Goal: Task Accomplishment & Management: Manage account settings

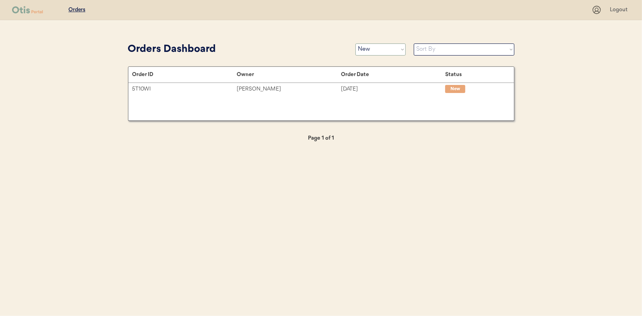
click at [365, 49] on select "Status On Hold New In Progress Complete Pending HW Consent Canceled" at bounding box center [380, 49] width 50 height 12
click at [355, 43] on select "Status On Hold New In Progress Complete Pending HW Consent Canceled" at bounding box center [380, 49] width 50 height 12
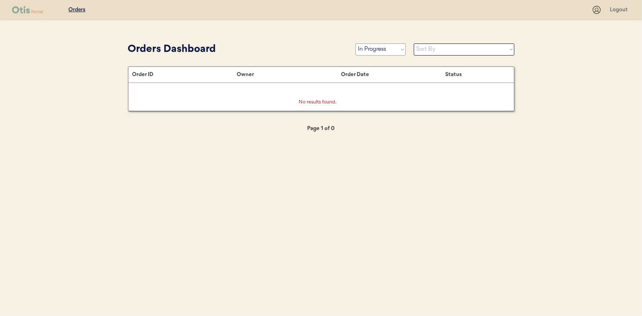
click at [369, 47] on select "Status On Hold New In Progress Complete Pending HW Consent Canceled" at bounding box center [380, 49] width 50 height 12
select select ""new""
click at [355, 43] on select "Status On Hold New In Progress Complete Pending HW Consent Canceled" at bounding box center [380, 49] width 50 height 12
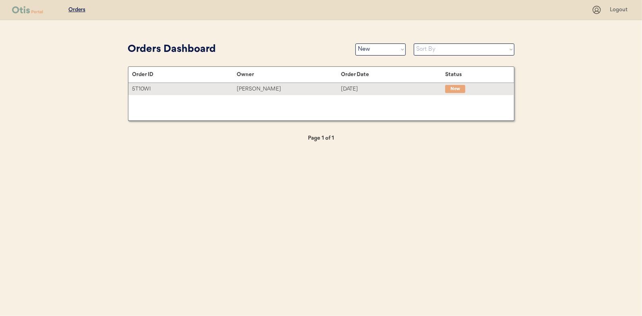
click at [250, 86] on div "Elizabeth Volpe" at bounding box center [289, 88] width 104 height 9
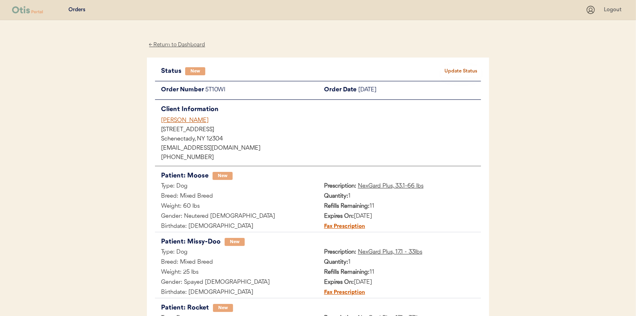
click at [461, 72] on button "Update Status" at bounding box center [461, 71] width 40 height 11
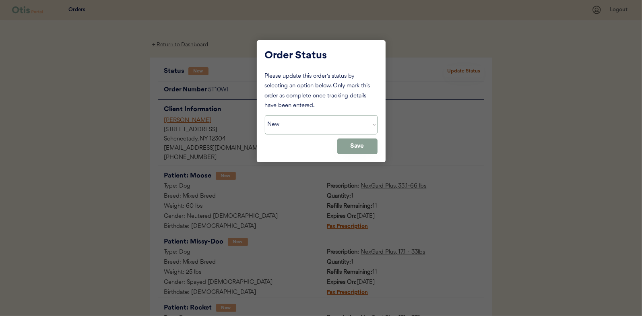
click at [290, 125] on select "Status On Hold New In Progress Complete Pending HW Consent Canceled" at bounding box center [321, 124] width 113 height 19
select select ""in_progress""
click at [265, 115] on select "Status On Hold New In Progress Complete Pending HW Consent Canceled" at bounding box center [321, 124] width 113 height 19
click at [352, 146] on button "Save" at bounding box center [357, 146] width 40 height 16
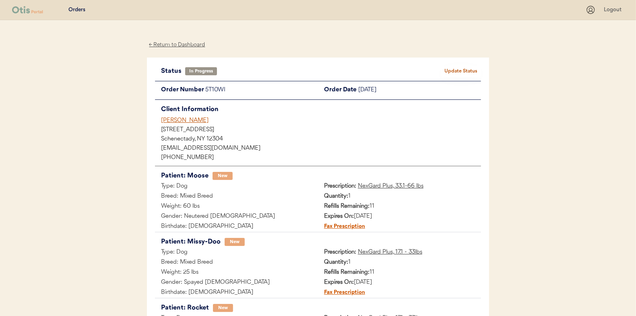
click at [181, 45] on div "← Return to Dashboard" at bounding box center [177, 44] width 60 height 9
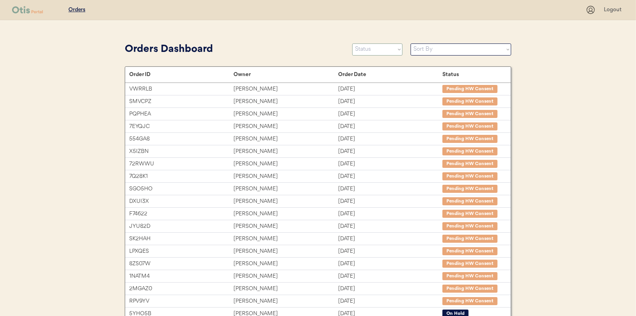
click at [384, 51] on select "Status On Hold New In Progress Complete Pending HW Consent Canceled" at bounding box center [377, 49] width 50 height 12
select select ""new""
click at [352, 43] on select "Status On Hold New In Progress Complete Pending HW Consent Canceled" at bounding box center [377, 49] width 50 height 12
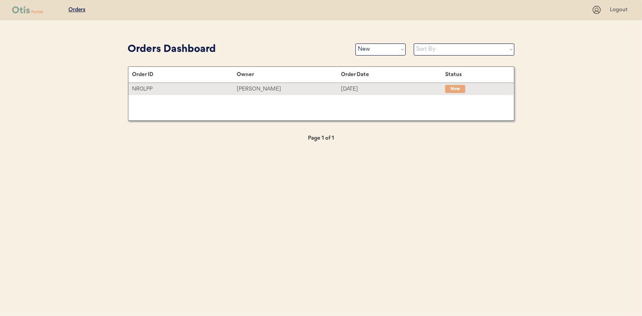
click at [254, 87] on div "[PERSON_NAME]" at bounding box center [289, 88] width 104 height 9
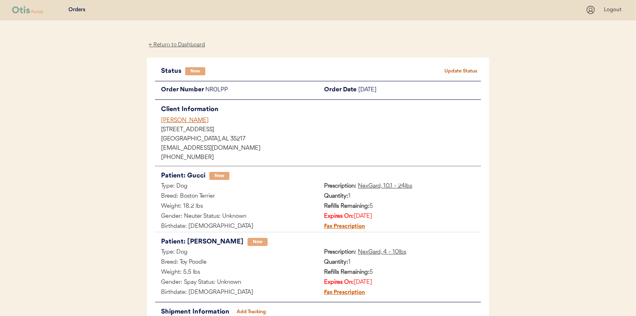
scroll to position [40, 0]
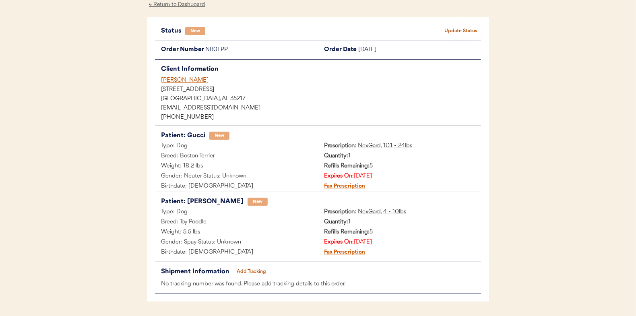
click at [445, 28] on button "Update Status" at bounding box center [461, 30] width 40 height 11
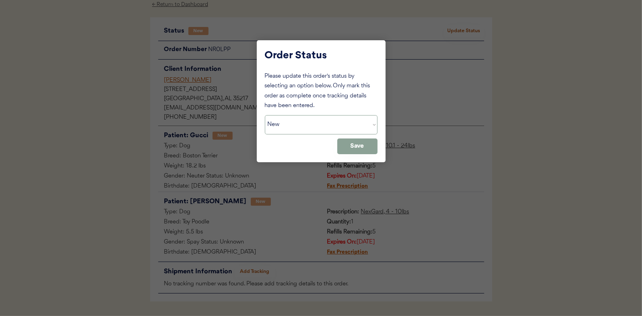
click at [295, 129] on select "Status On Hold New In Progress Complete Pending HW Consent Canceled" at bounding box center [321, 124] width 113 height 19
select select ""in_progress""
click at [265, 115] on select "Status On Hold New In Progress Complete Pending HW Consent Canceled" at bounding box center [321, 124] width 113 height 19
click at [361, 146] on button "Save" at bounding box center [357, 146] width 40 height 16
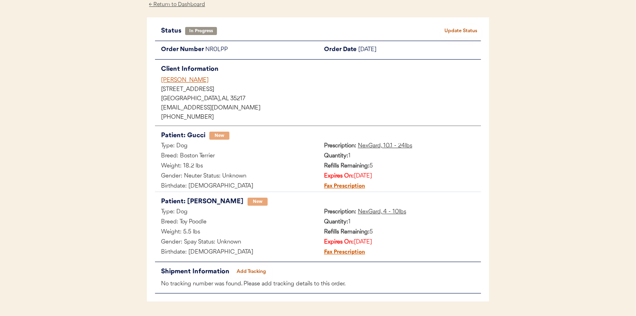
scroll to position [0, 0]
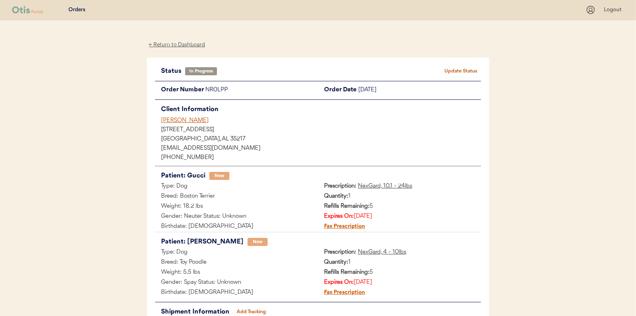
click at [180, 42] on div "← Return to Dashboard" at bounding box center [177, 44] width 60 height 9
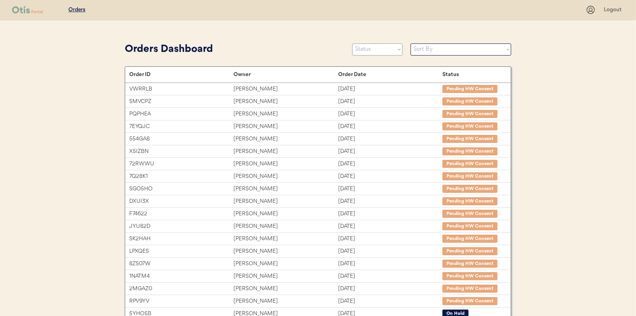
click at [381, 45] on select "Status On Hold New In Progress Complete Pending HW Consent Canceled" at bounding box center [377, 49] width 50 height 12
select select ""new""
click at [352, 43] on select "Status On Hold New In Progress Complete Pending HW Consent Canceled" at bounding box center [377, 49] width 50 height 12
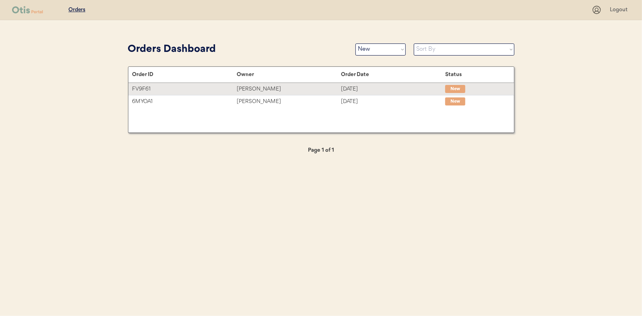
click at [255, 85] on div "Samantha Adams" at bounding box center [289, 88] width 104 height 9
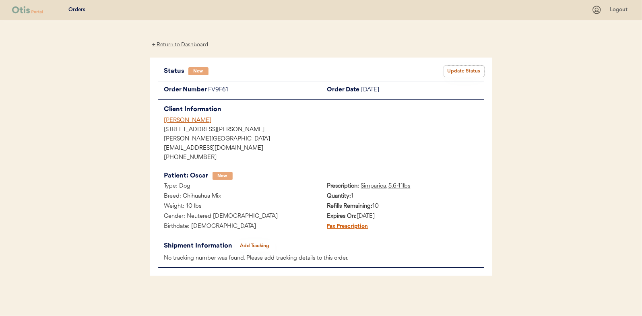
click at [468, 70] on button "Update Status" at bounding box center [464, 71] width 40 height 11
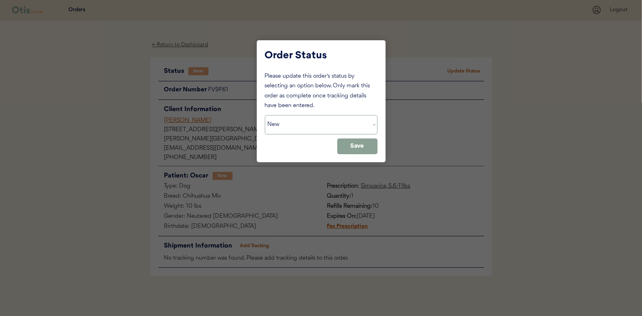
click at [286, 127] on select "Status On Hold New In Progress Complete Pending HW Consent Canceled" at bounding box center [321, 124] width 113 height 19
select select ""in_progress""
click at [265, 115] on select "Status On Hold New In Progress Complete Pending HW Consent Canceled" at bounding box center [321, 124] width 113 height 19
click at [360, 146] on button "Save" at bounding box center [357, 146] width 40 height 16
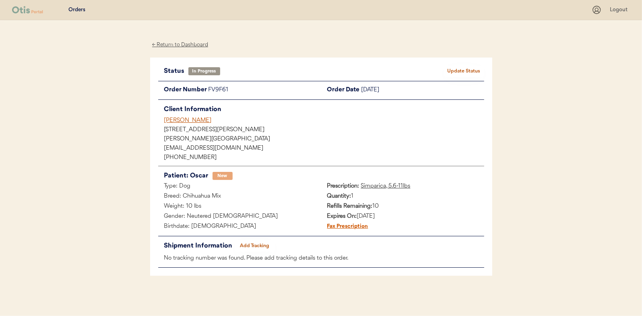
click at [174, 45] on div "← Return to Dashboard" at bounding box center [180, 44] width 60 height 9
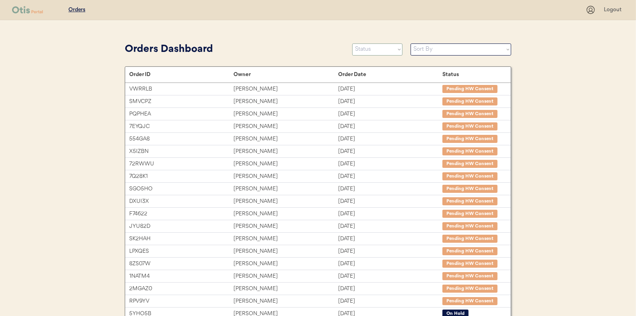
click at [391, 50] on select "Status On Hold New In Progress Complete Pending HW Consent Canceled" at bounding box center [377, 49] width 50 height 12
select select ""new""
click at [352, 43] on select "Status On Hold New In Progress Complete Pending HW Consent Canceled" at bounding box center [377, 49] width 50 height 12
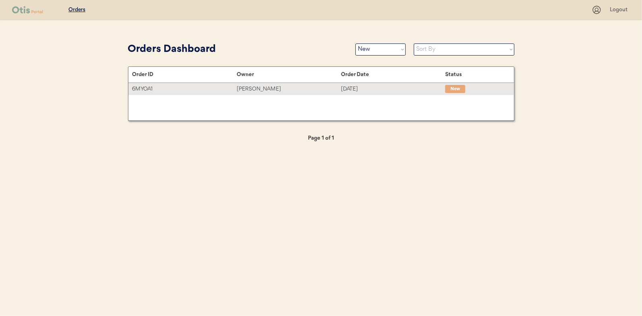
click at [260, 86] on div "[PERSON_NAME]" at bounding box center [289, 88] width 104 height 9
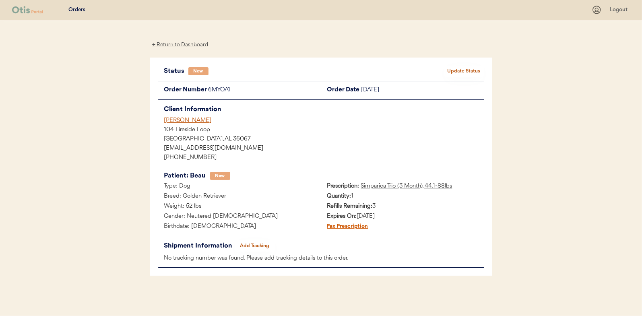
drag, startPoint x: 474, startPoint y: 64, endPoint x: 471, endPoint y: 68, distance: 4.6
click at [474, 64] on div "Status New Update Status Order Number 6MYOA1 Order Date [DATE] Client Informati…" at bounding box center [321, 167] width 342 height 218
click at [470, 68] on button "Update Status" at bounding box center [464, 71] width 40 height 11
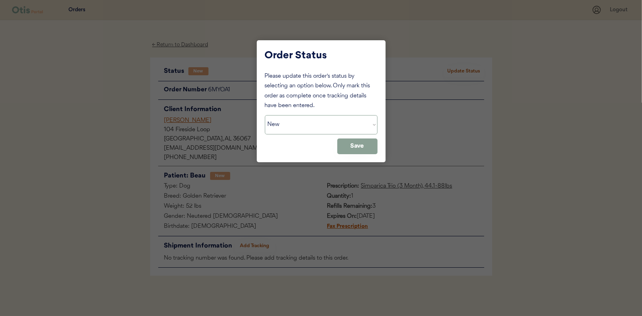
click at [276, 119] on select "Status On Hold New In Progress Complete Pending HW Consent Canceled" at bounding box center [321, 124] width 113 height 19
select select ""in_progress""
click at [265, 115] on select "Status On Hold New In Progress Complete Pending HW Consent Canceled" at bounding box center [321, 124] width 113 height 19
click at [366, 146] on button "Save" at bounding box center [357, 146] width 40 height 16
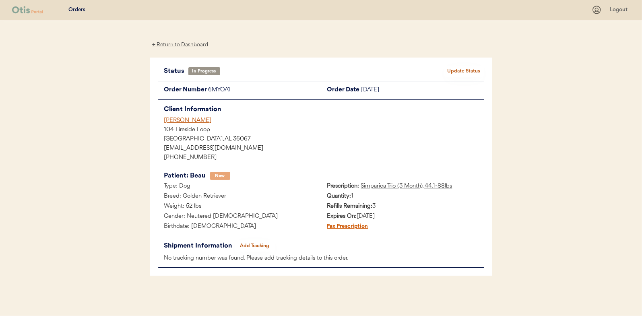
click at [178, 45] on div "← Return to Dashboard" at bounding box center [180, 44] width 60 height 9
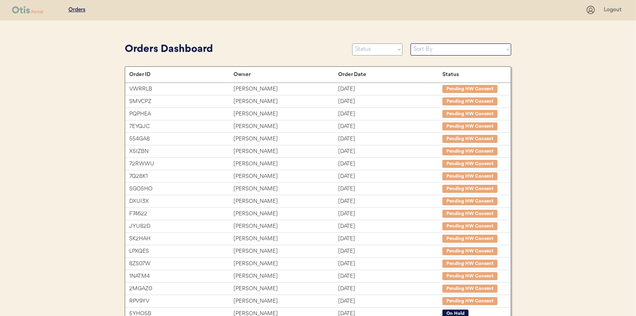
click at [370, 47] on select "Status On Hold New In Progress Complete Pending HW Consent Canceled" at bounding box center [377, 49] width 50 height 12
select select ""new""
click at [352, 43] on select "Status On Hold New In Progress Complete Pending HW Consent Canceled" at bounding box center [377, 49] width 50 height 12
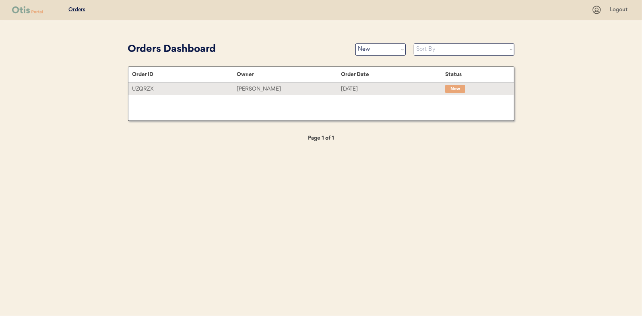
click at [244, 89] on div "Ed Bryan" at bounding box center [289, 88] width 104 height 9
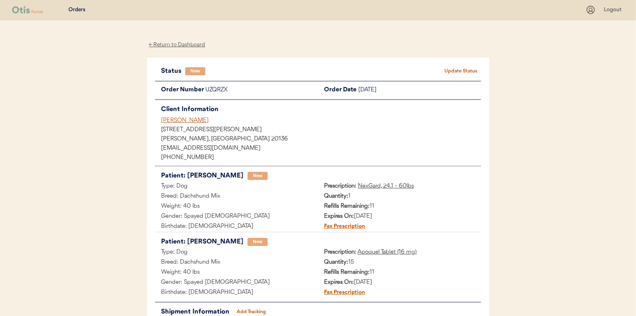
click at [448, 69] on button "Update Status" at bounding box center [461, 71] width 40 height 11
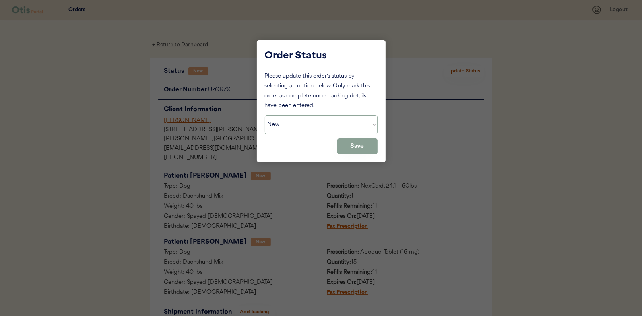
click at [297, 128] on select "Status On Hold New In Progress Complete Pending HW Consent Canceled" at bounding box center [321, 124] width 113 height 19
select select ""in_progress""
click at [265, 115] on select "Status On Hold New In Progress Complete Pending HW Consent Canceled" at bounding box center [321, 124] width 113 height 19
click at [356, 141] on button "Save" at bounding box center [357, 146] width 40 height 16
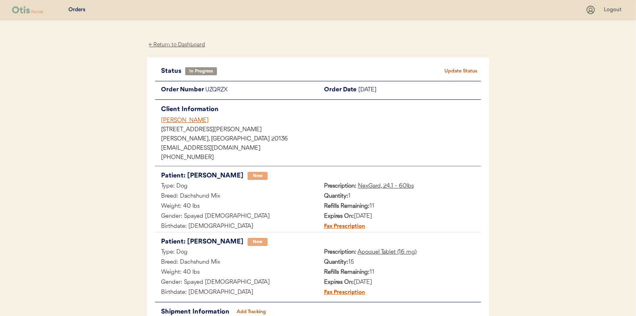
click at [179, 45] on div "← Return to Dashboard" at bounding box center [177, 44] width 60 height 9
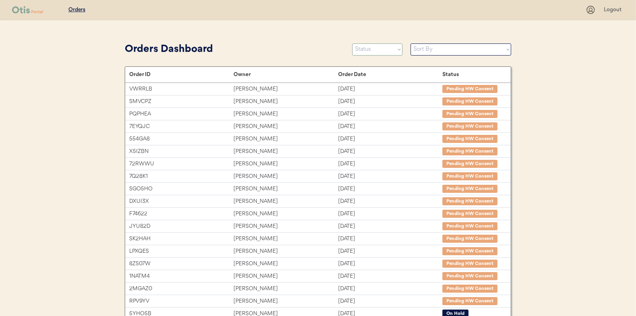
click at [366, 49] on select "Status On Hold New In Progress Complete Pending HW Consent Canceled" at bounding box center [377, 49] width 50 height 12
click at [352, 43] on select "Status On Hold New In Progress Complete Pending HW Consent Canceled" at bounding box center [377, 49] width 50 height 12
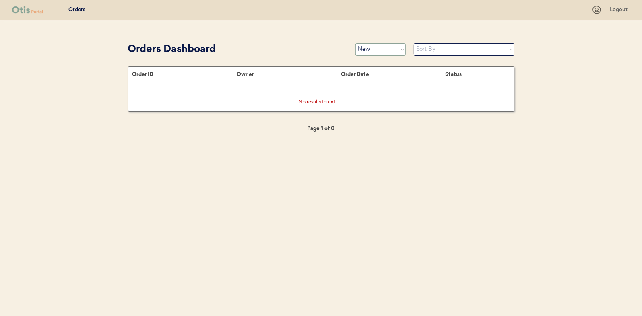
click at [381, 50] on select "Status On Hold New In Progress Complete Pending HW Consent Canceled" at bounding box center [380, 49] width 50 height 12
click at [355, 43] on select "Status On Hold New In Progress Complete Pending HW Consent Canceled" at bounding box center [380, 49] width 50 height 12
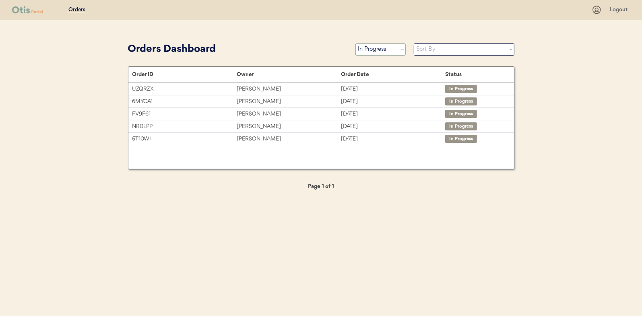
click at [374, 50] on select "Status On Hold New In Progress Complete Pending HW Consent Canceled" at bounding box center [380, 49] width 50 height 12
select select ""new""
click at [355, 43] on select "Status On Hold New In Progress Complete Pending HW Consent Canceled" at bounding box center [380, 49] width 50 height 12
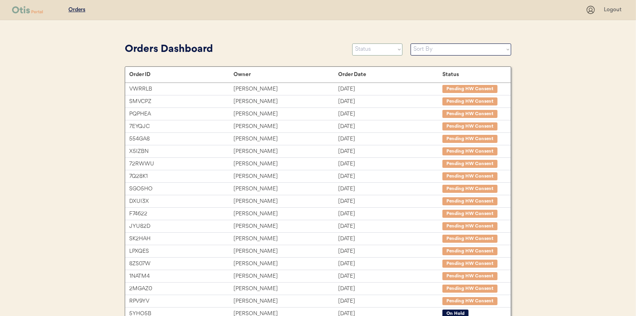
click at [367, 49] on select "Status On Hold New In Progress Complete Pending HW Consent Canceled" at bounding box center [377, 49] width 50 height 12
select select ""new""
click at [352, 43] on select "Status On Hold New In Progress Complete Pending HW Consent Canceled" at bounding box center [377, 49] width 50 height 12
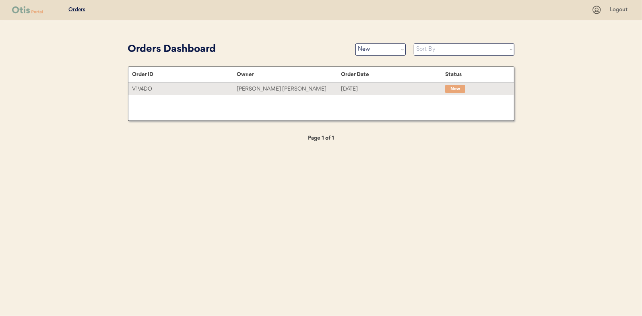
click at [256, 88] on div "[PERSON_NAME] [PERSON_NAME]" at bounding box center [289, 88] width 104 height 9
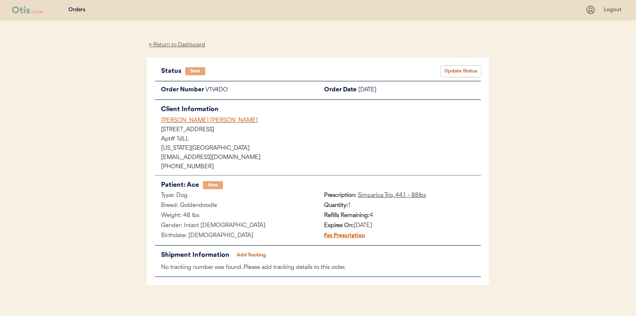
click at [469, 70] on button "Update Status" at bounding box center [461, 71] width 40 height 11
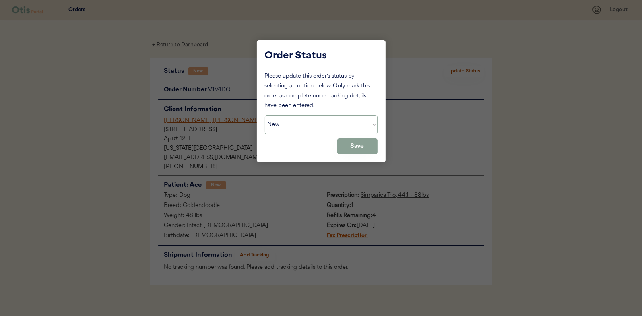
click at [283, 132] on select "Status On Hold New In Progress Complete Pending HW Consent Canceled" at bounding box center [321, 124] width 113 height 19
select select ""in_progress""
click at [265, 115] on select "Status On Hold New In Progress Complete Pending HW Consent Canceled" at bounding box center [321, 124] width 113 height 19
click at [370, 142] on button "Save" at bounding box center [357, 146] width 40 height 16
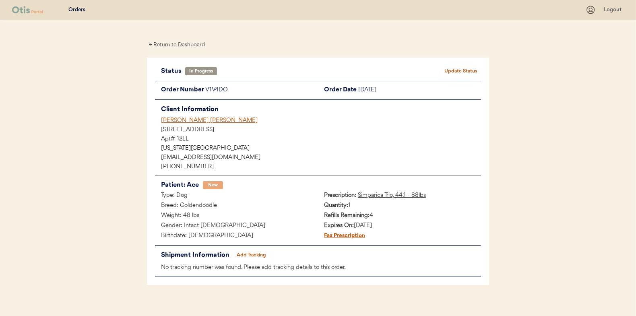
click at [179, 45] on div "← Return to Dashboard" at bounding box center [177, 44] width 60 height 9
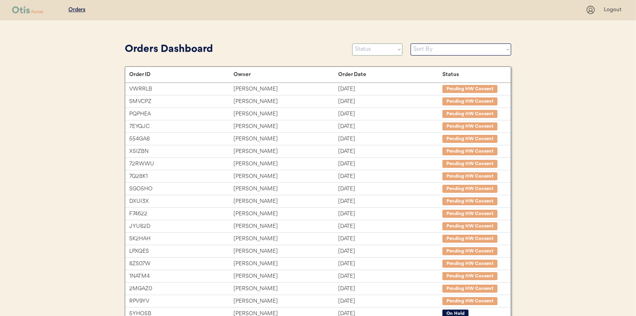
click at [364, 53] on select "Status On Hold New In Progress Complete Pending HW Consent Canceled" at bounding box center [377, 49] width 50 height 12
select select ""new""
click at [352, 43] on select "Status On Hold New In Progress Complete Pending HW Consent Canceled" at bounding box center [377, 49] width 50 height 12
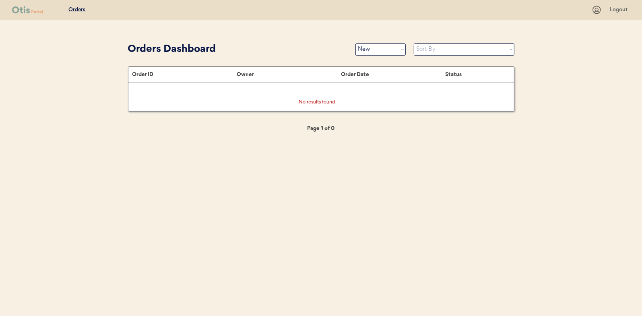
click at [87, 41] on div "Patients Consults Orders Logout Orders Dashboard Status On Hold New In Progress…" at bounding box center [321, 158] width 642 height 316
